Goal: Task Accomplishment & Management: Use online tool/utility

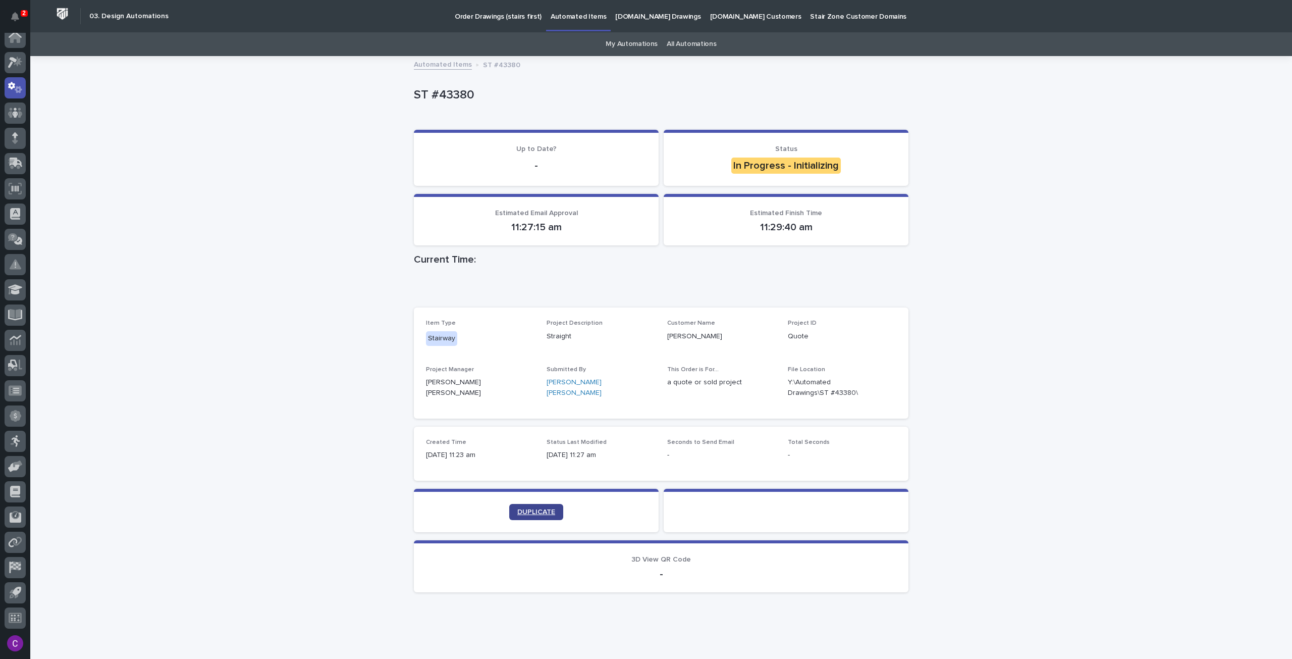
click at [524, 510] on span "DUPLICATE" at bounding box center [536, 511] width 38 height 7
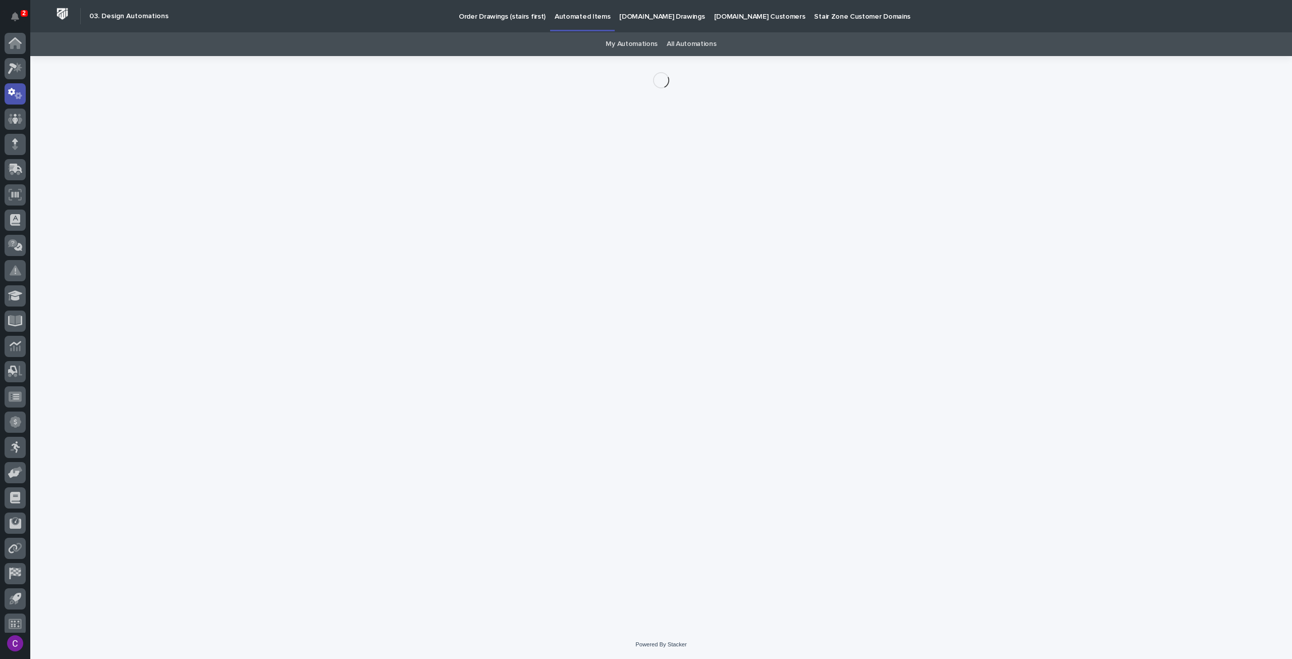
scroll to position [6, 0]
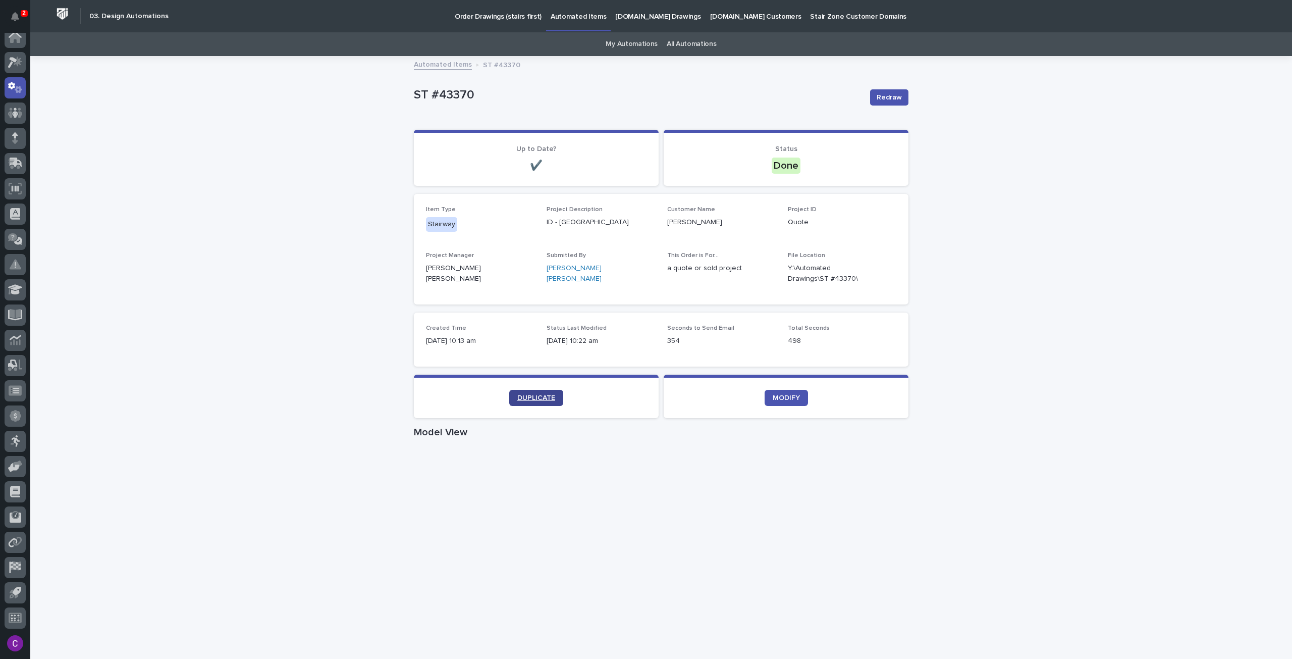
click at [527, 395] on span "DUPLICATE" at bounding box center [536, 397] width 38 height 7
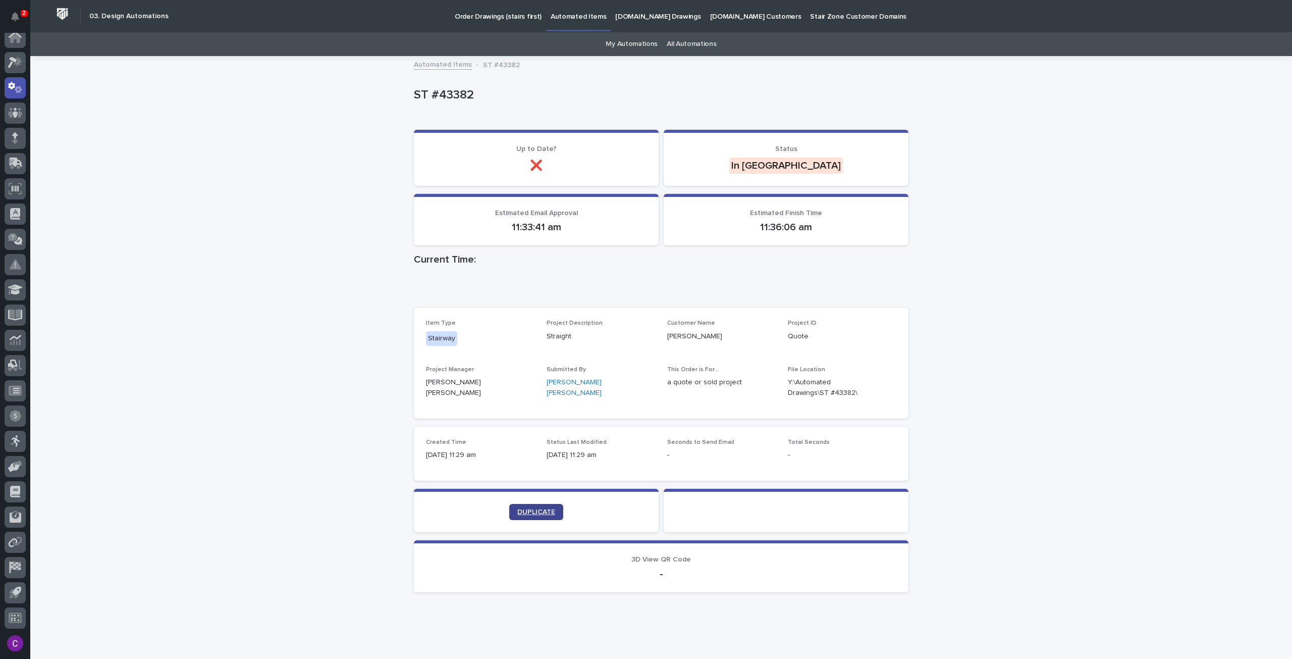
click at [548, 513] on span "DUPLICATE" at bounding box center [536, 511] width 38 height 7
